Goal: Information Seeking & Learning: Learn about a topic

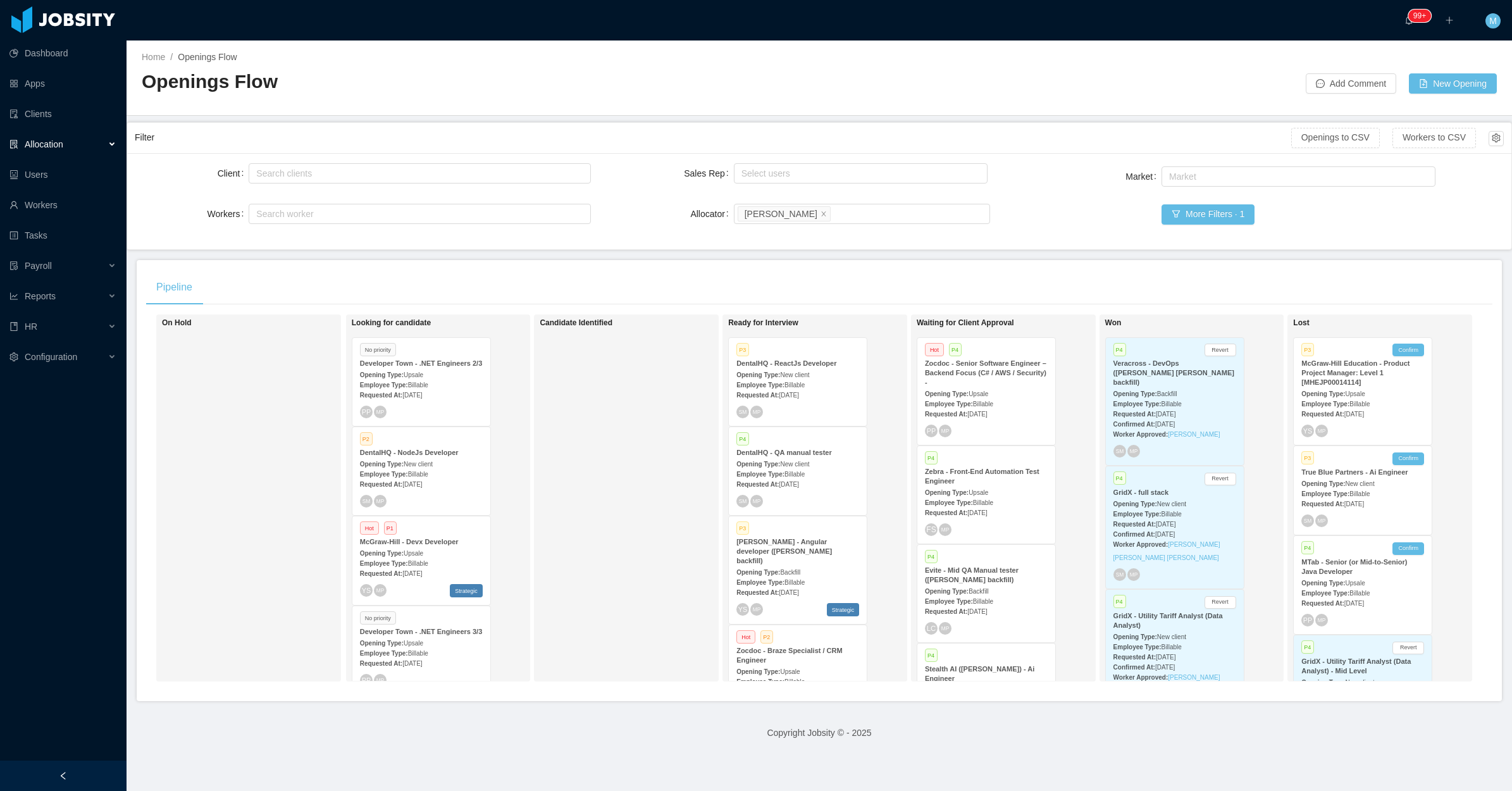
scroll to position [840, 0]
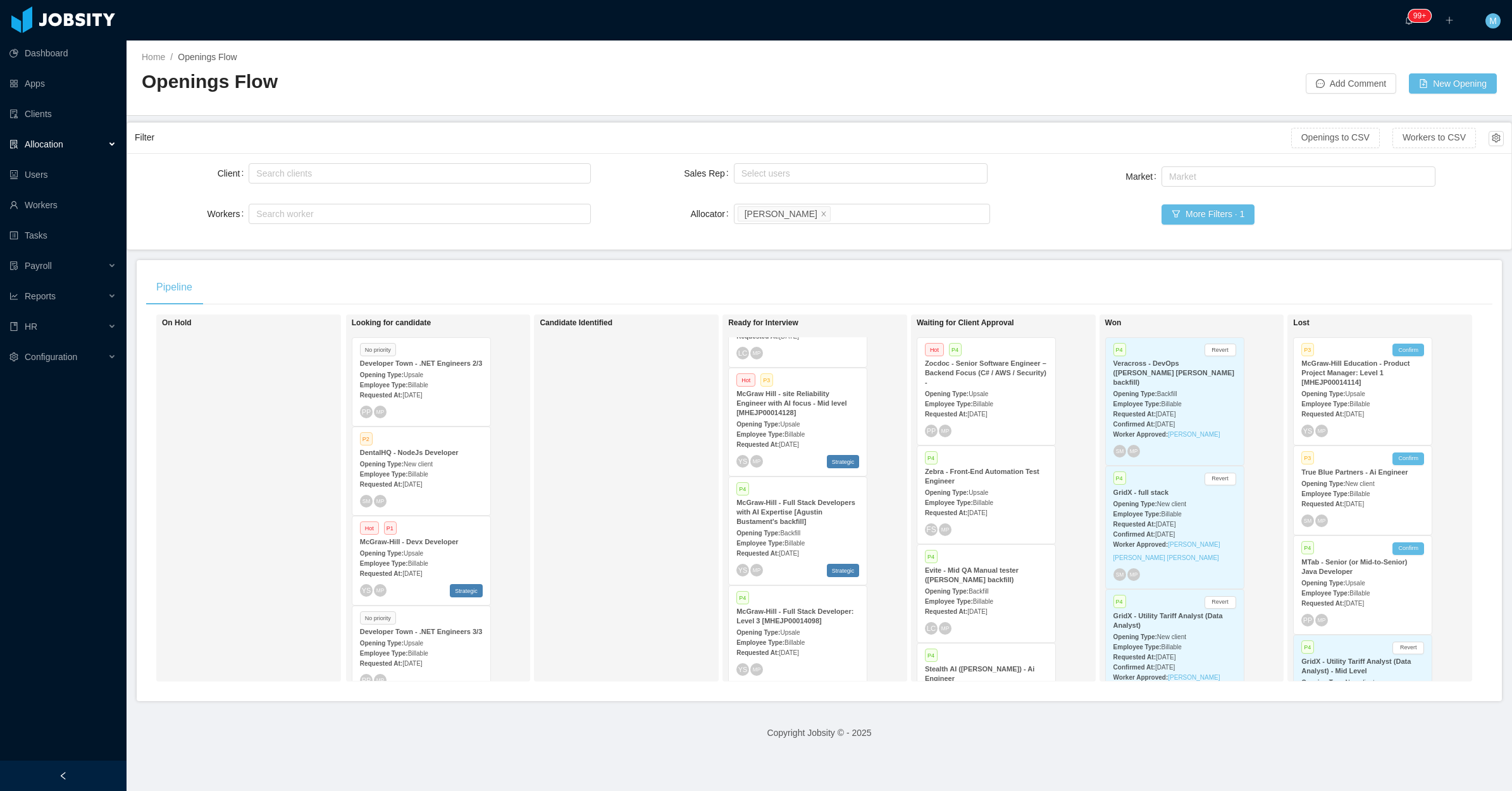
click at [806, 536] on div "Employee Type: Billable" at bounding box center [798, 542] width 123 height 13
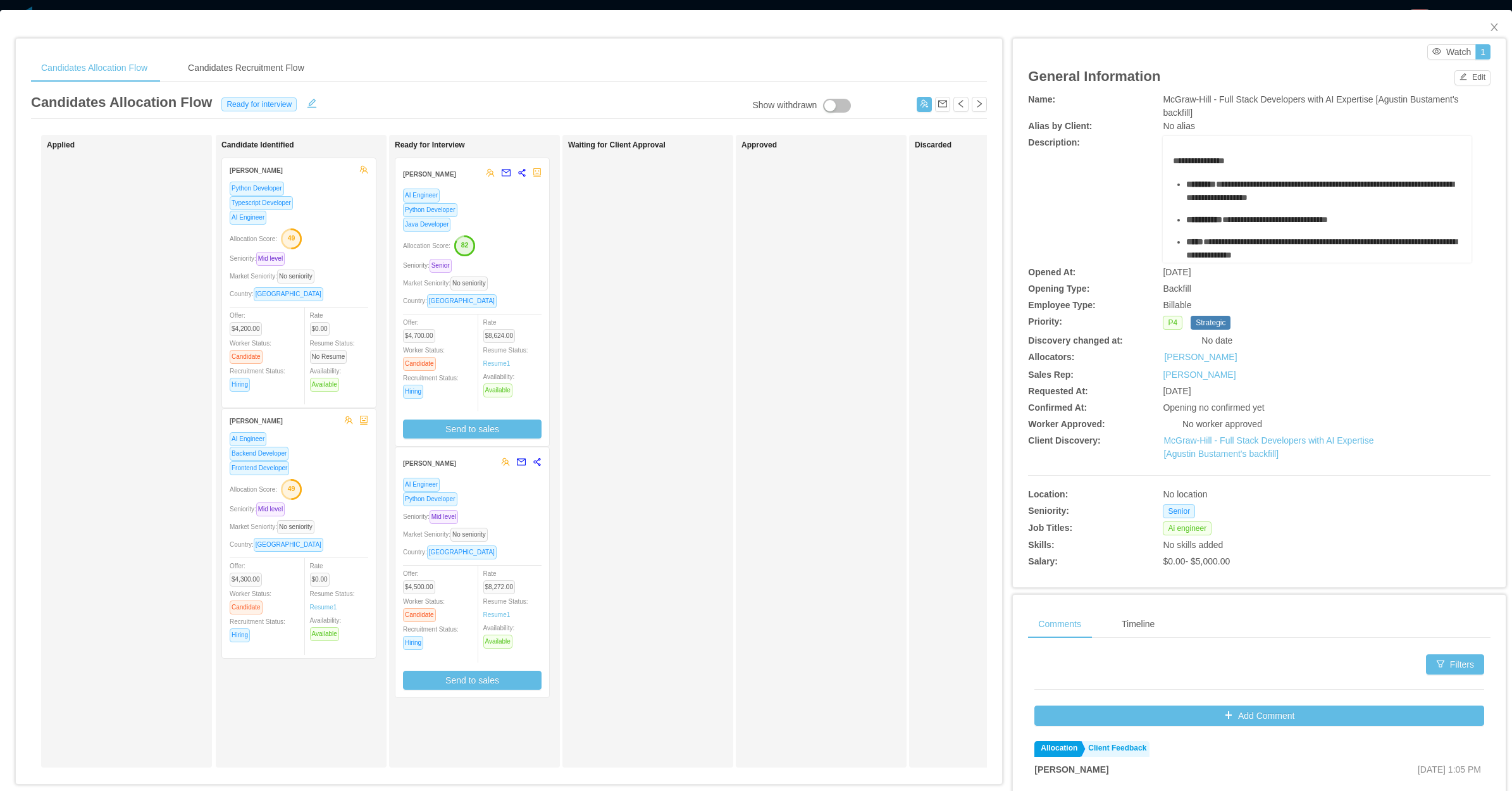
click at [872, 436] on div "Approved" at bounding box center [830, 451] width 177 height 622
click at [535, 521] on div "Seniority: Mid level" at bounding box center [472, 516] width 139 height 15
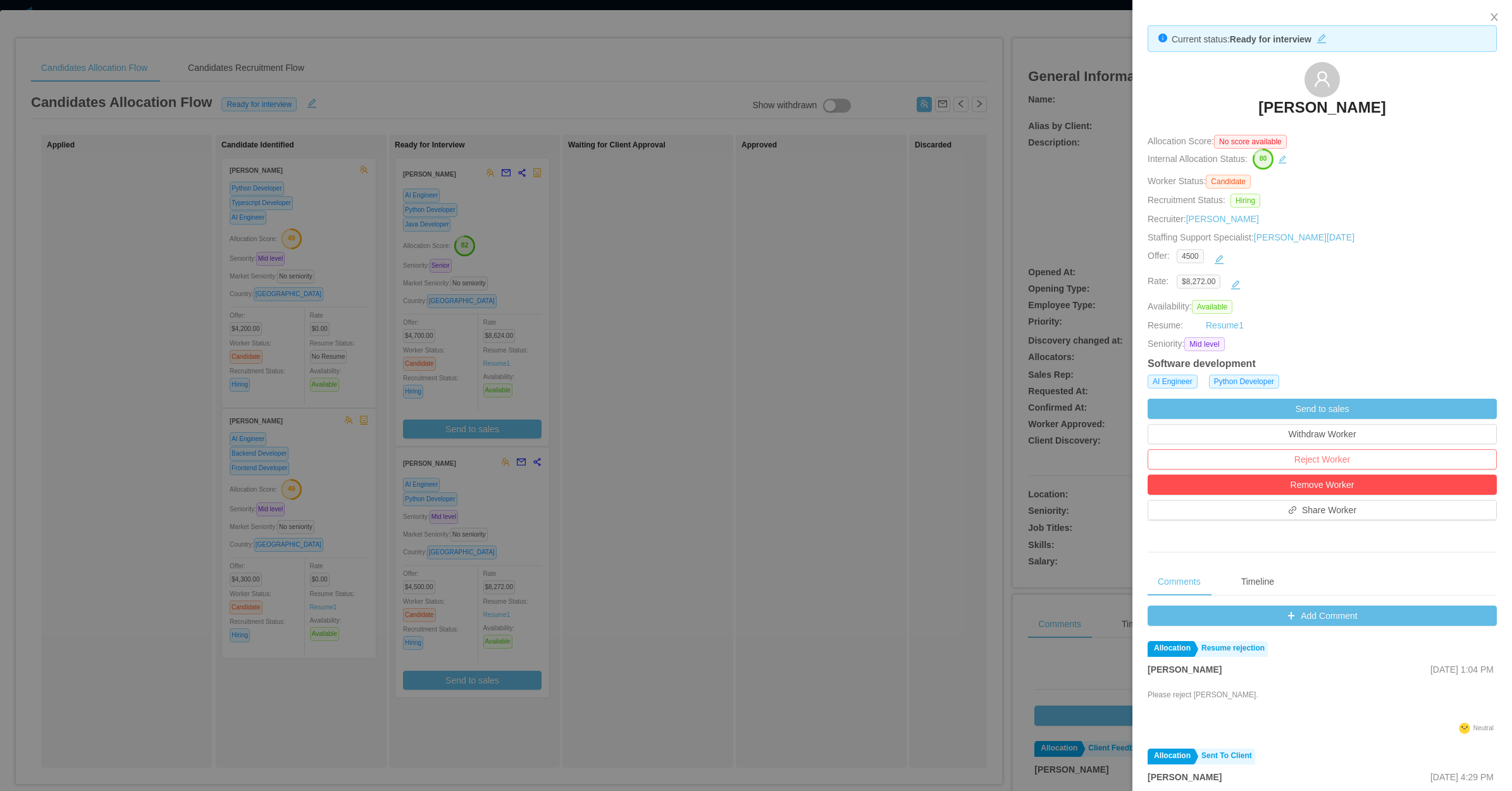
click at [1332, 465] on button "Reject Worker" at bounding box center [1322, 459] width 350 height 21
click at [1342, 425] on button "Reject" at bounding box center [1344, 427] width 35 height 15
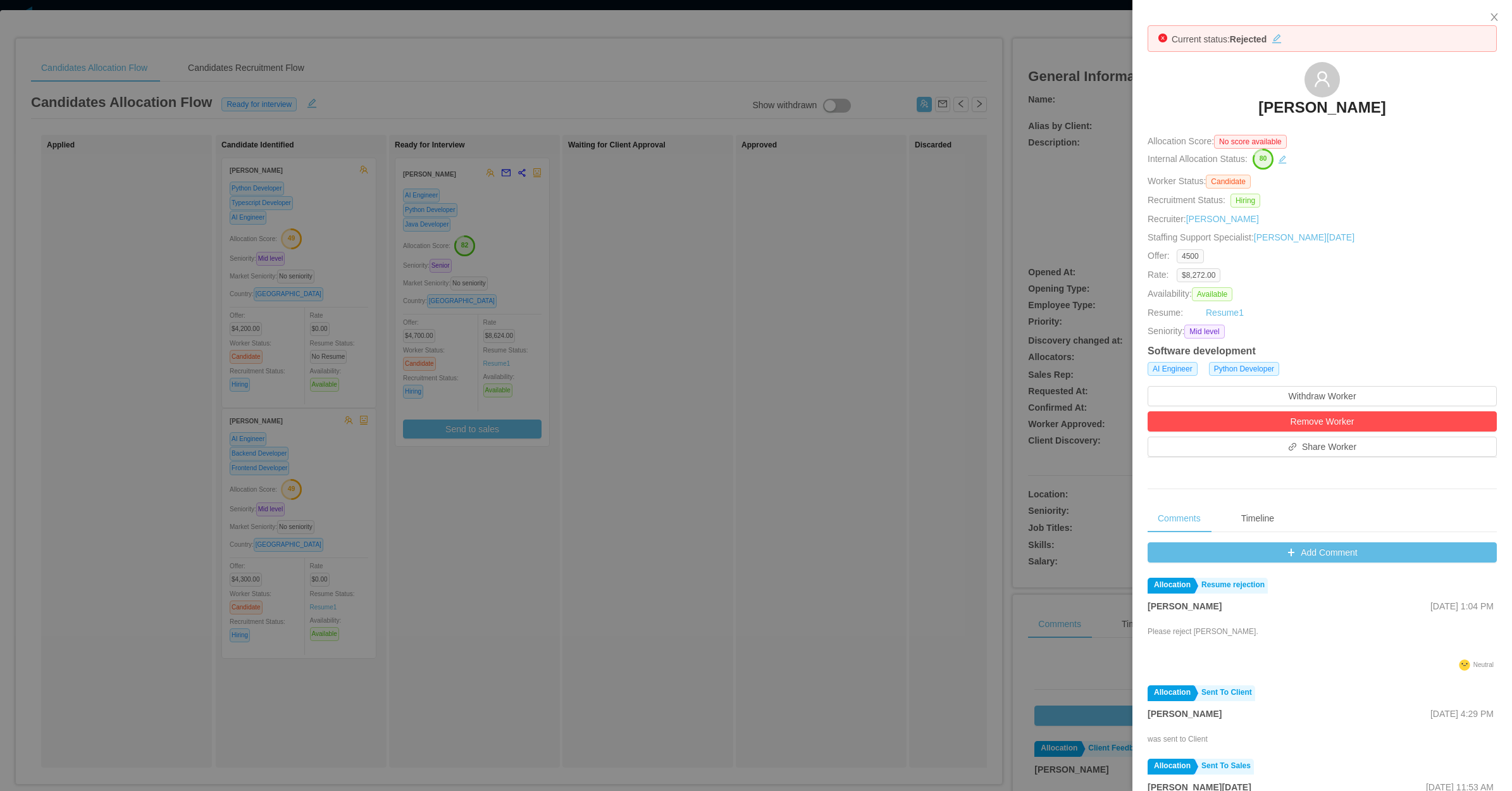
drag, startPoint x: 824, startPoint y: 412, endPoint x: 827, endPoint y: 400, distance: 12.4
click at [824, 413] on div at bounding box center [756, 395] width 1512 height 791
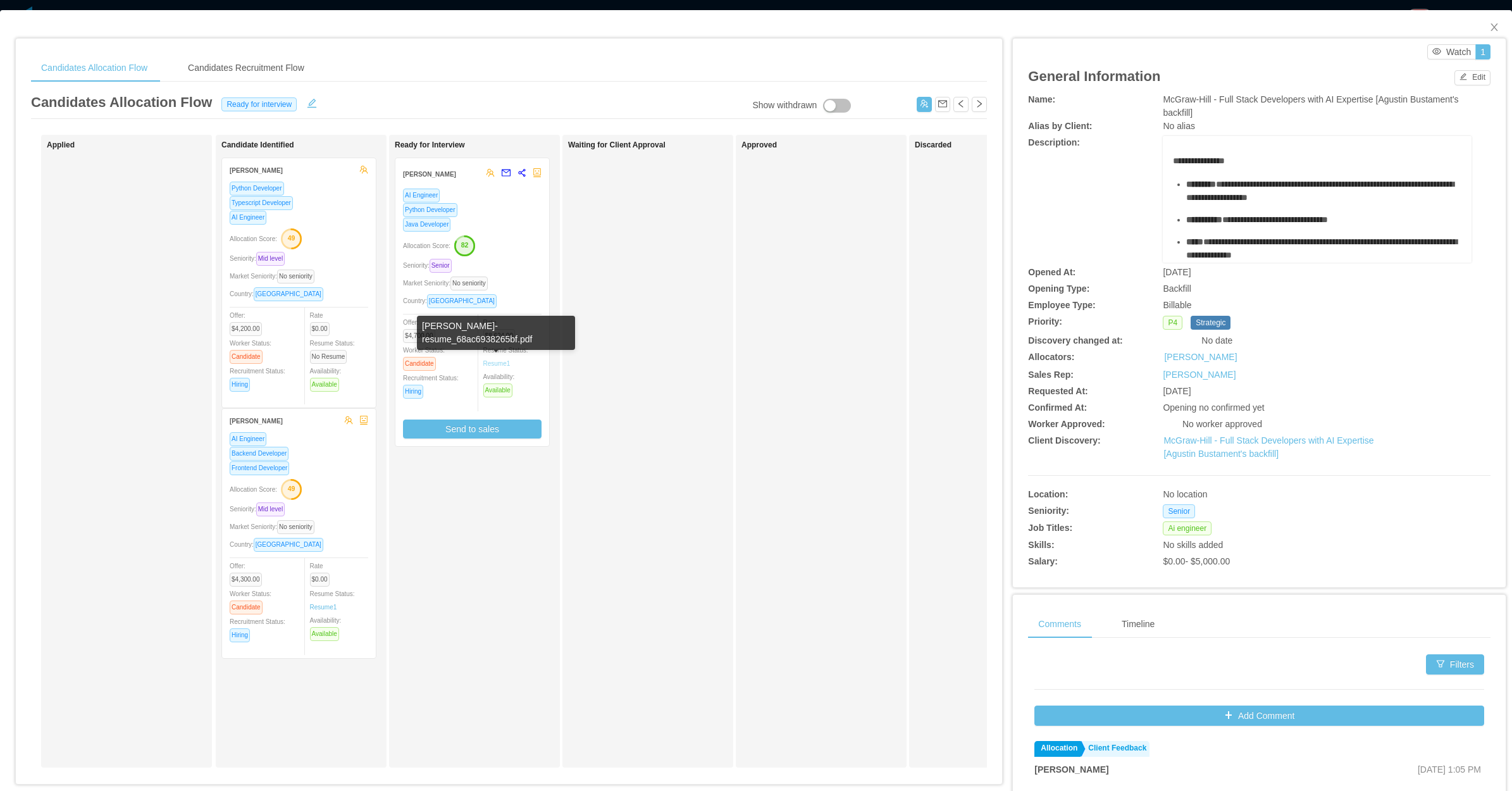
click at [507, 360] on link "Resume 1" at bounding box center [497, 363] width 28 height 10
drag, startPoint x: 625, startPoint y: 486, endPoint x: 646, endPoint y: 465, distance: 29.7
click at [625, 488] on div "Waiting for Client Approval" at bounding box center [657, 451] width 177 height 622
drag, startPoint x: 1486, startPoint y: 29, endPoint x: 909, endPoint y: 362, distance: 666.2
click at [1484, 33] on span "Close" at bounding box center [1494, 28] width 35 height 35
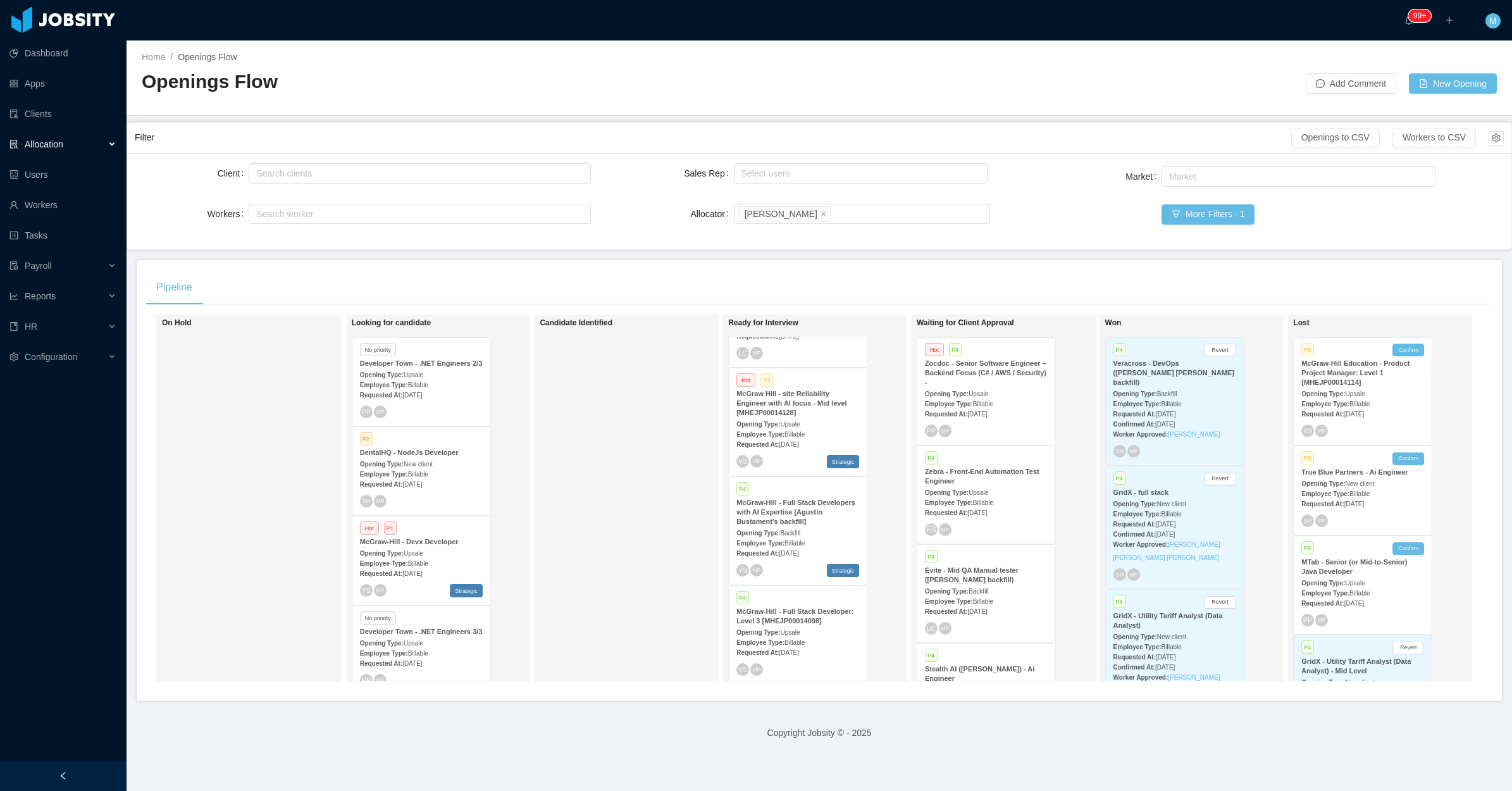
click at [971, 665] on div "Stealth AI ([PERSON_NAME]) - Ai Engineer" at bounding box center [986, 673] width 123 height 19
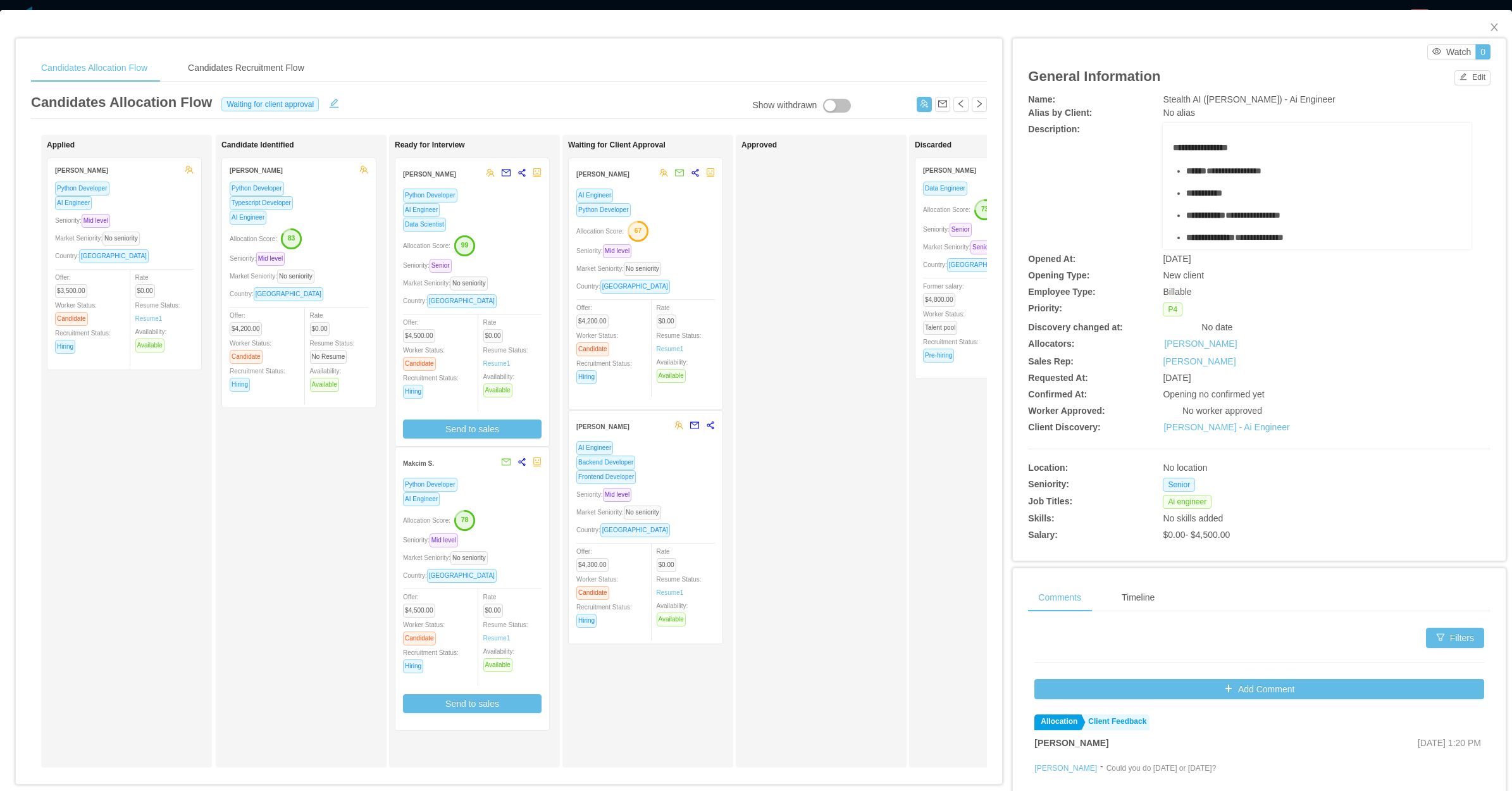
click at [216, 564] on div "Candidate Identified [PERSON_NAME] Python Developer Typescript Developer AI Eng…" at bounding box center [300, 451] width 170 height 632
click at [1484, 36] on span "Close" at bounding box center [1494, 28] width 35 height 35
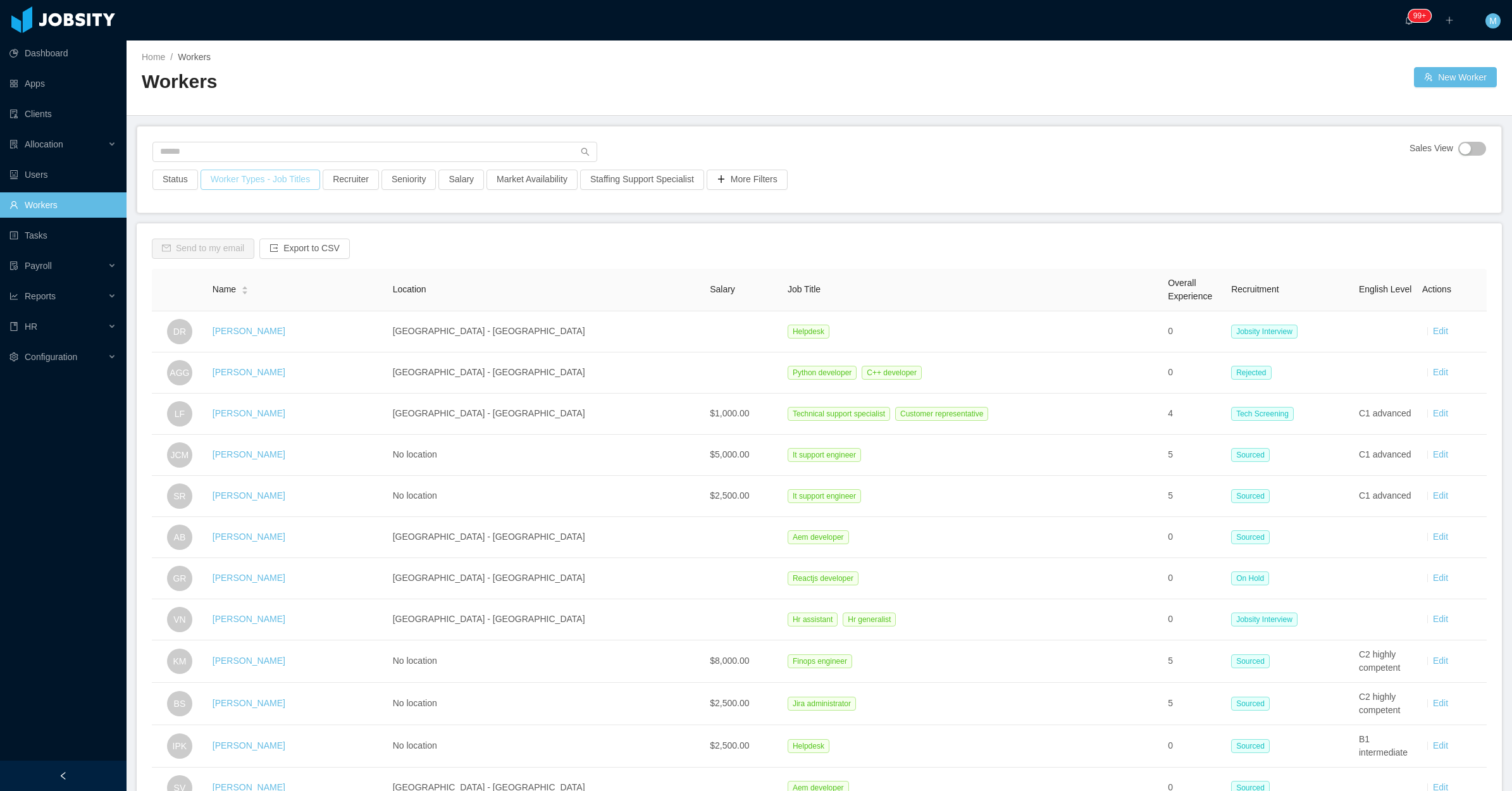
click at [242, 187] on button "Worker Types - Job Titles" at bounding box center [260, 179] width 119 height 21
click at [220, 286] on div "Job Titles" at bounding box center [255, 286] width 168 height 13
type input "****"
click at [239, 308] on li "VueJS Developer" at bounding box center [258, 311] width 190 height 21
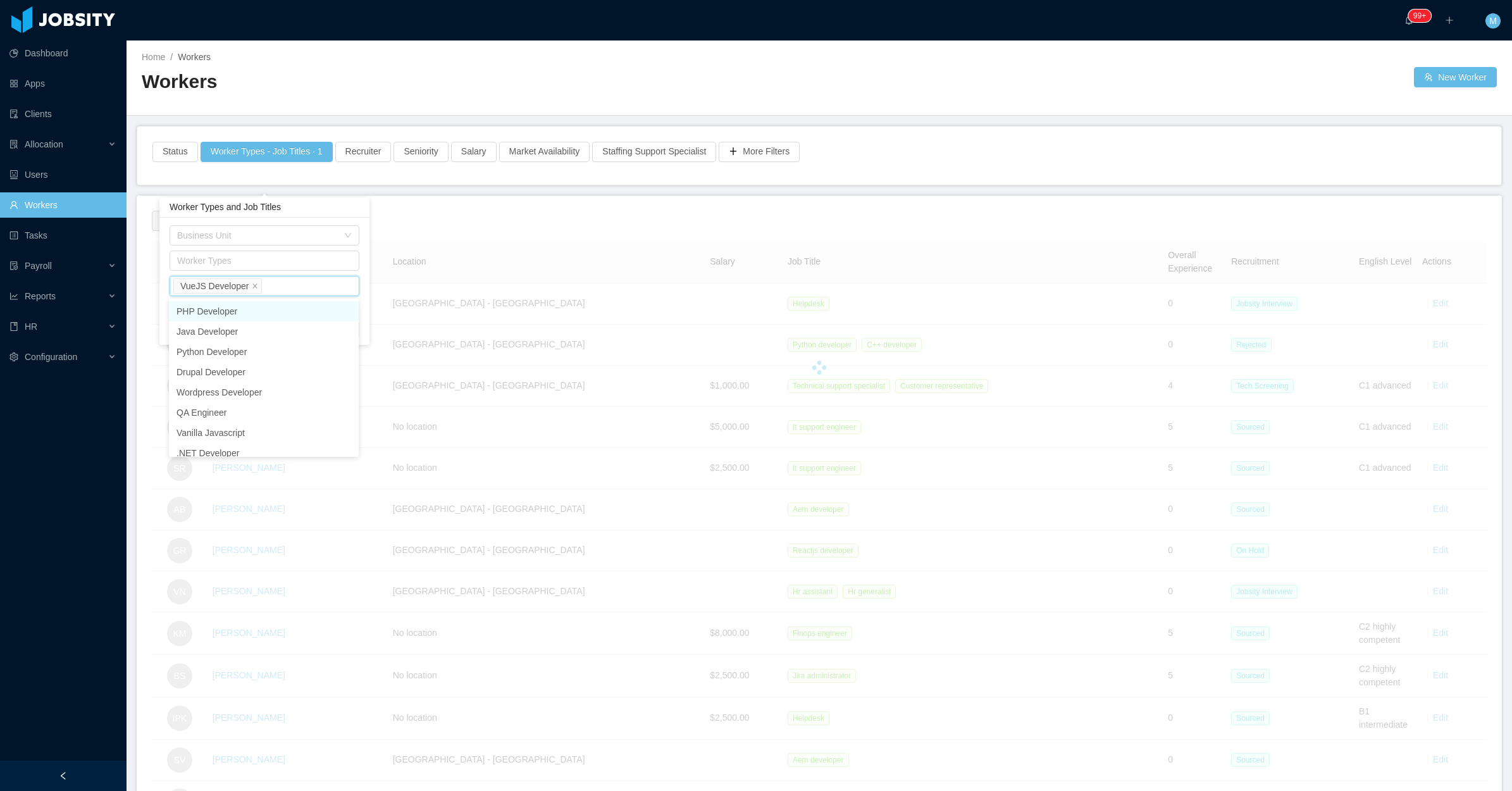
click at [335, 93] on h2 "Workers" at bounding box center [481, 82] width 678 height 26
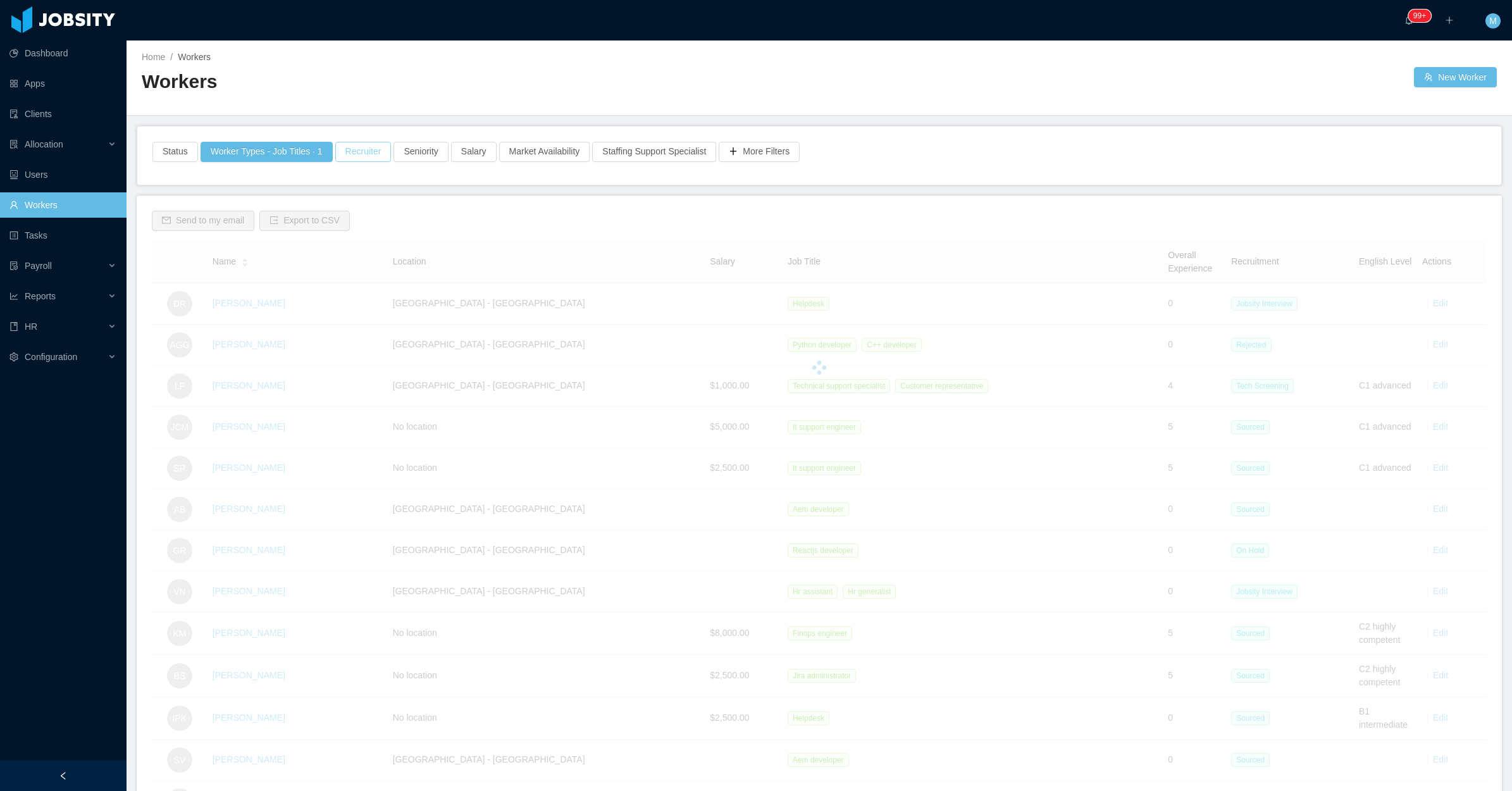
drag, startPoint x: 349, startPoint y: 150, endPoint x: 337, endPoint y: 162, distance: 17.0
click at [348, 150] on button "Recruiter" at bounding box center [362, 152] width 56 height 21
drag, startPoint x: 333, startPoint y: 199, endPoint x: 313, endPoint y: 212, distance: 23.9
click at [337, 201] on div at bounding box center [357, 207] width 178 height 19
click at [411, 86] on h2 "Workers" at bounding box center [481, 82] width 678 height 26
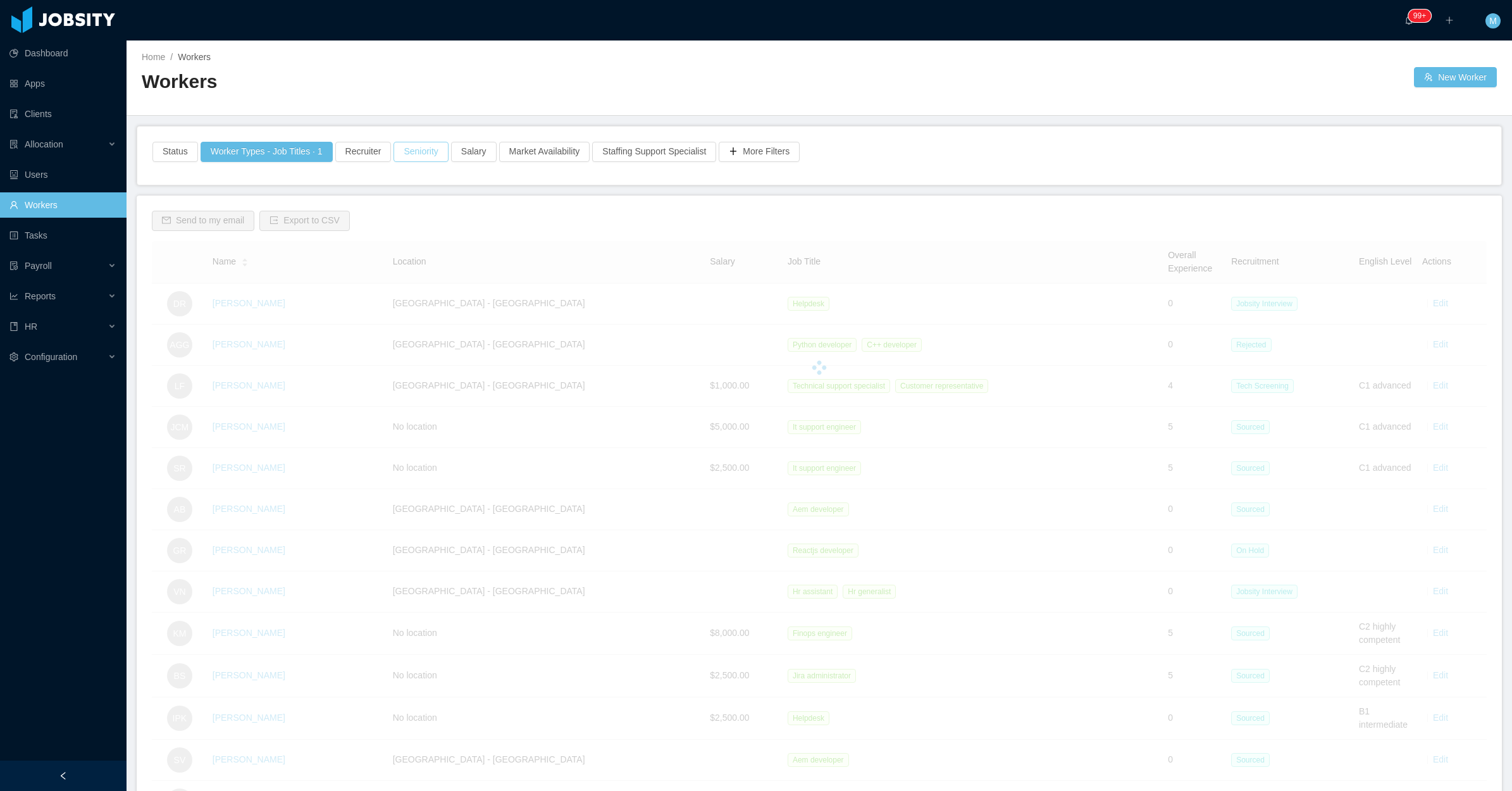
click at [411, 148] on div "Status Worker Types - Job Titles · 1 Recruiter Seniority Salary Market Availabi…" at bounding box center [819, 155] width 1364 height 58
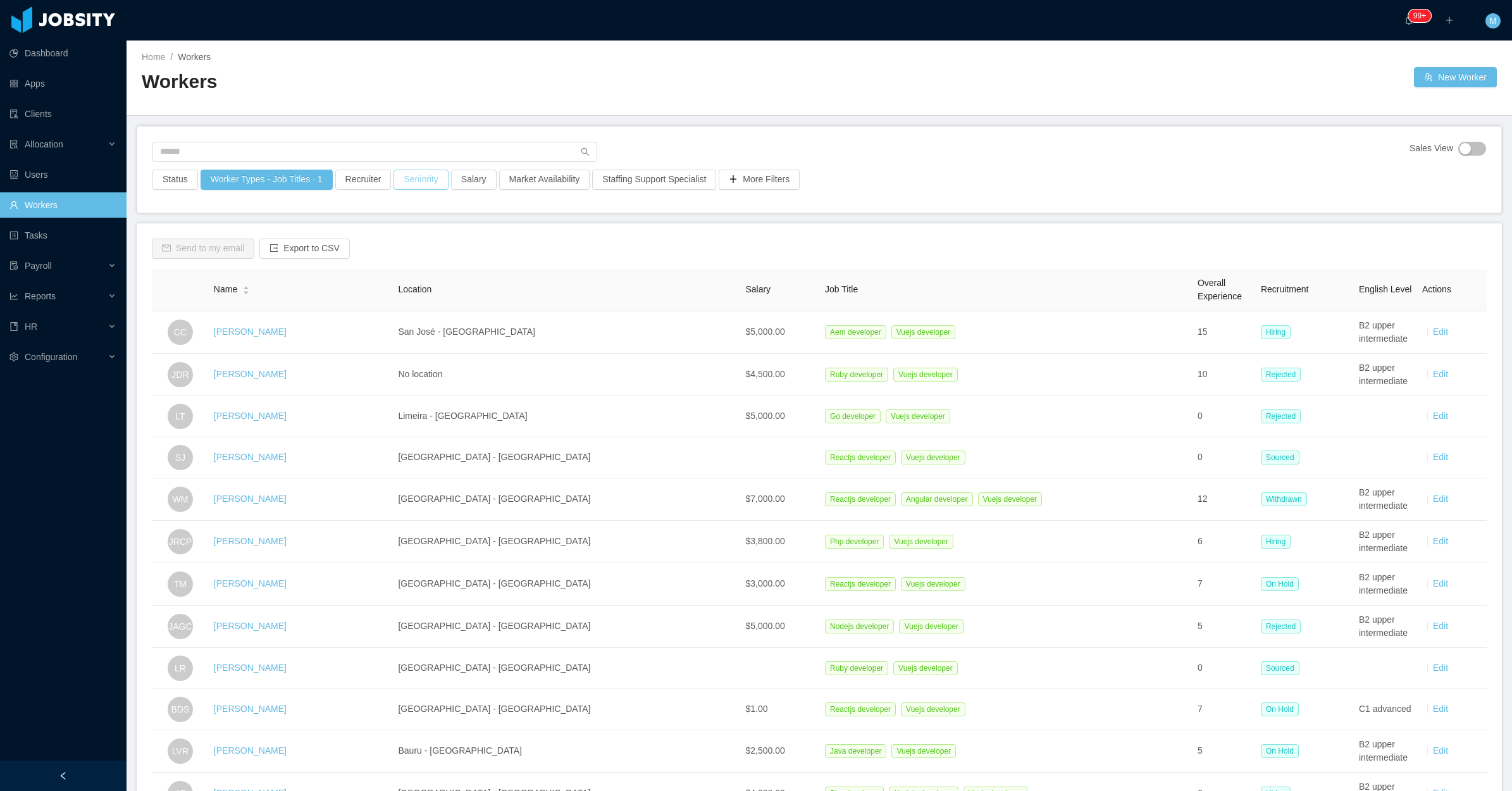
drag, startPoint x: 411, startPoint y: 181, endPoint x: 408, endPoint y: 188, distance: 7.6
click at [412, 181] on button "Seniority" at bounding box center [420, 179] width 54 height 21
click at [377, 238] on div "Seniorities" at bounding box center [414, 234] width 168 height 13
click at [362, 323] on li "Mid Level" at bounding box center [416, 320] width 190 height 21
click at [352, 339] on li "Senior" at bounding box center [422, 341] width 190 height 21
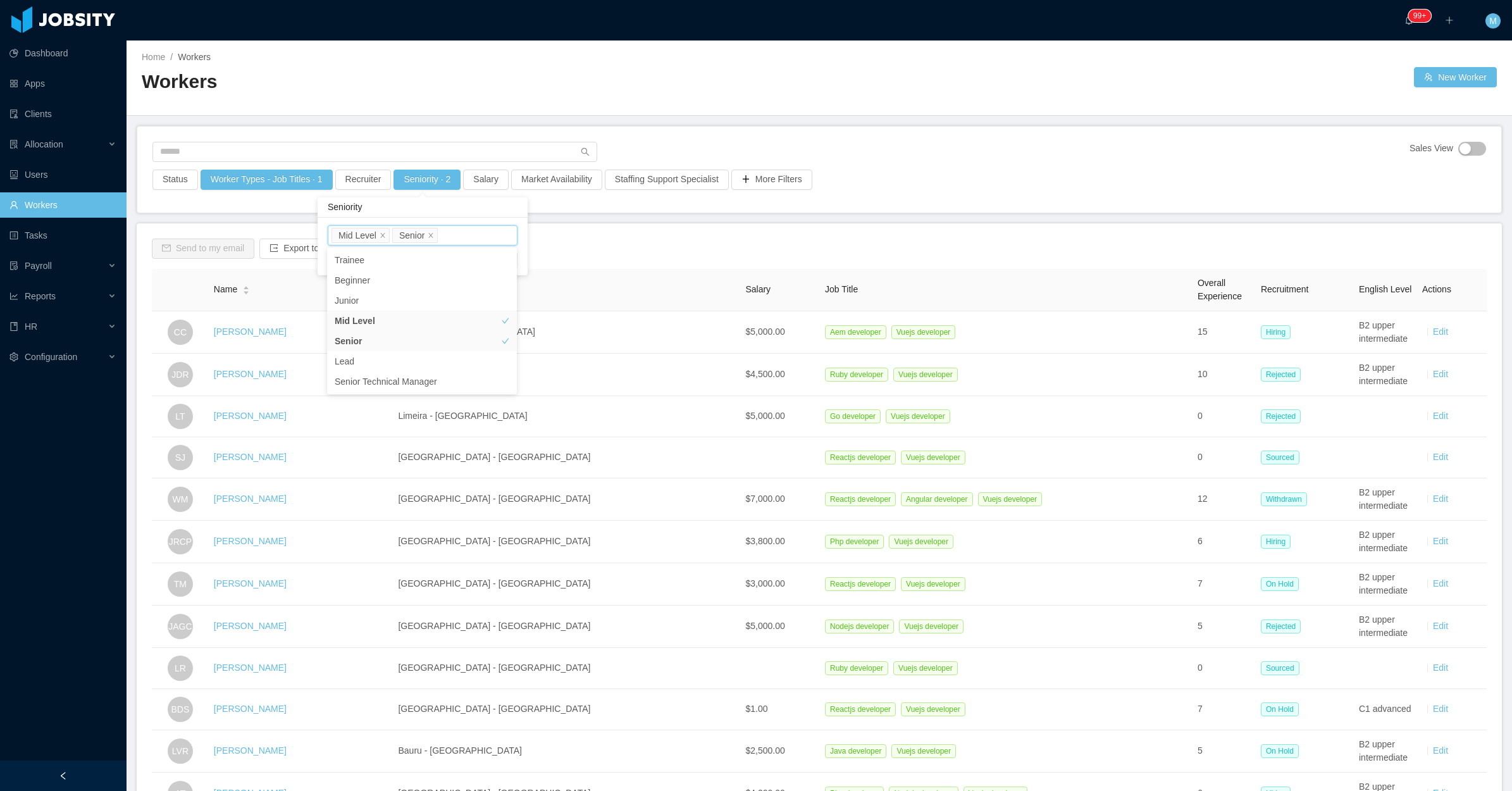
click at [519, 83] on h2 "Workers" at bounding box center [481, 82] width 678 height 26
